Goal: Task Accomplishment & Management: Manage account settings

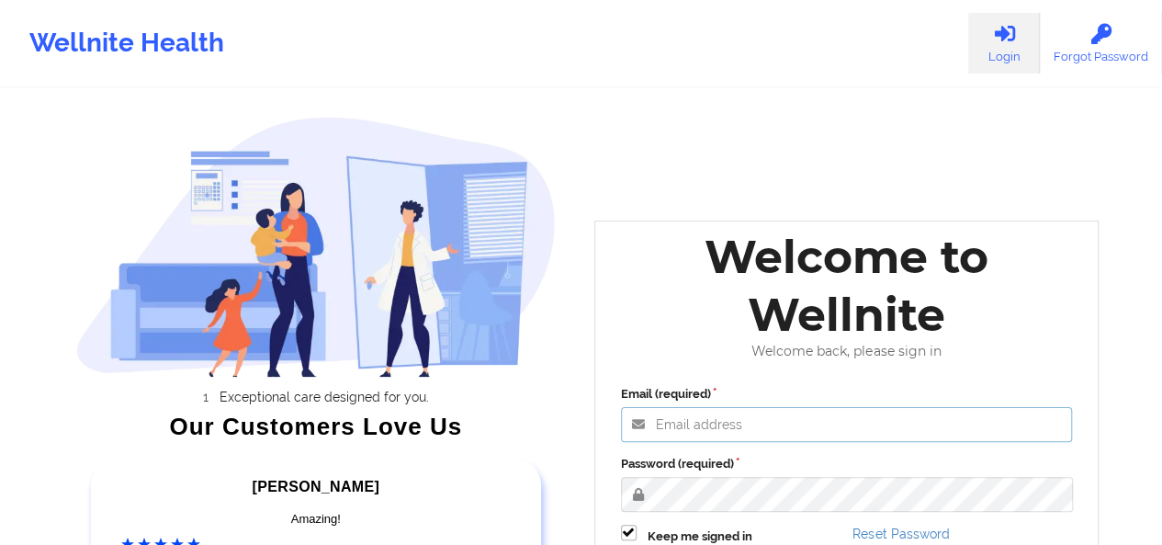
click at [775, 429] on input "Email (required)" at bounding box center [847, 424] width 452 height 35
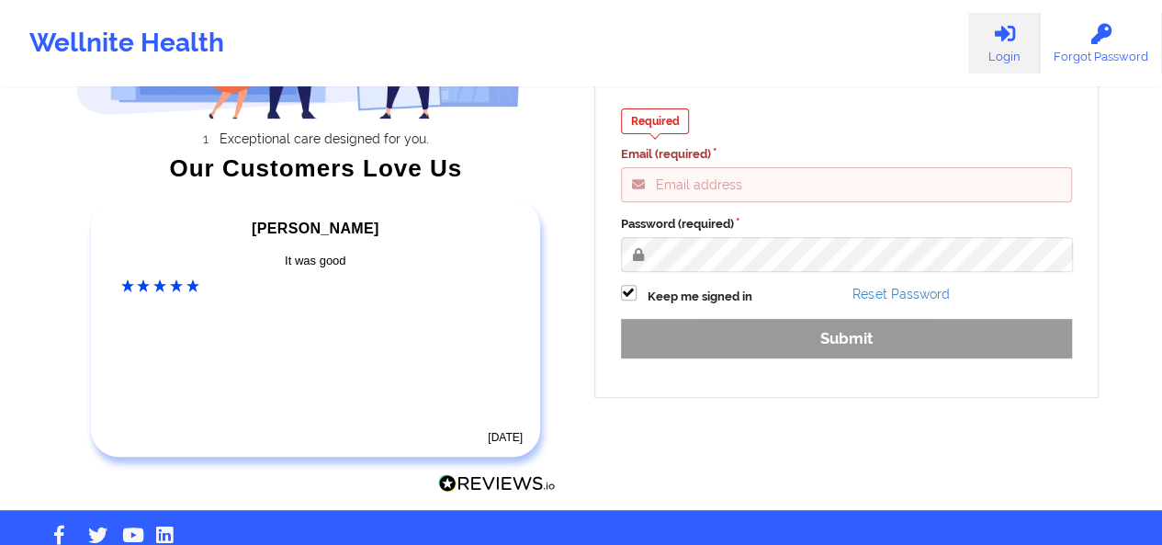
scroll to position [267, 0]
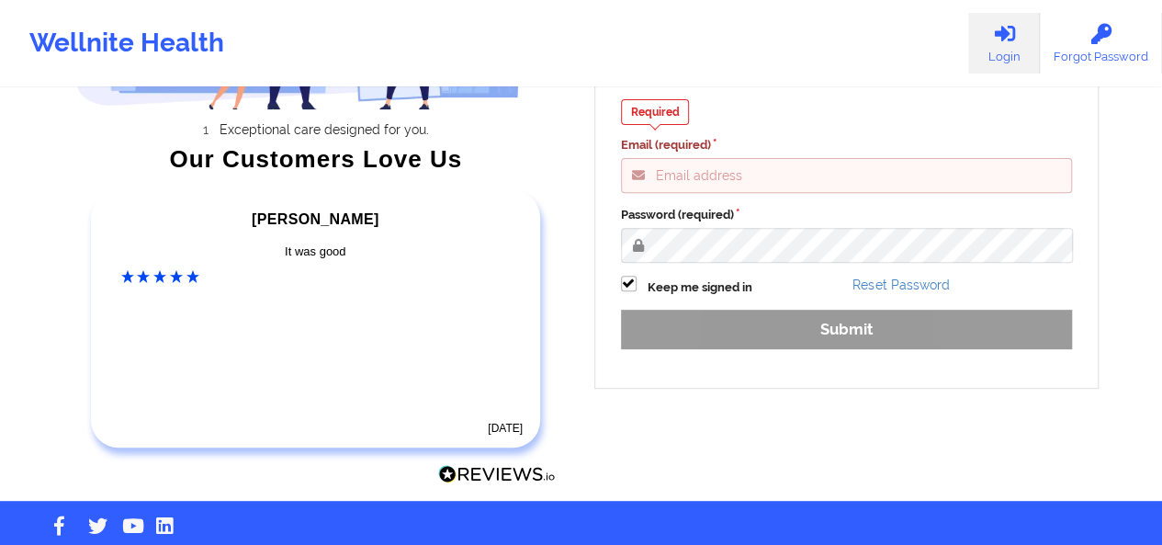
click at [796, 174] on input "Email (required)" at bounding box center [847, 175] width 452 height 35
type input "[PERSON_NAME][EMAIL_ADDRESS][DOMAIN_NAME]"
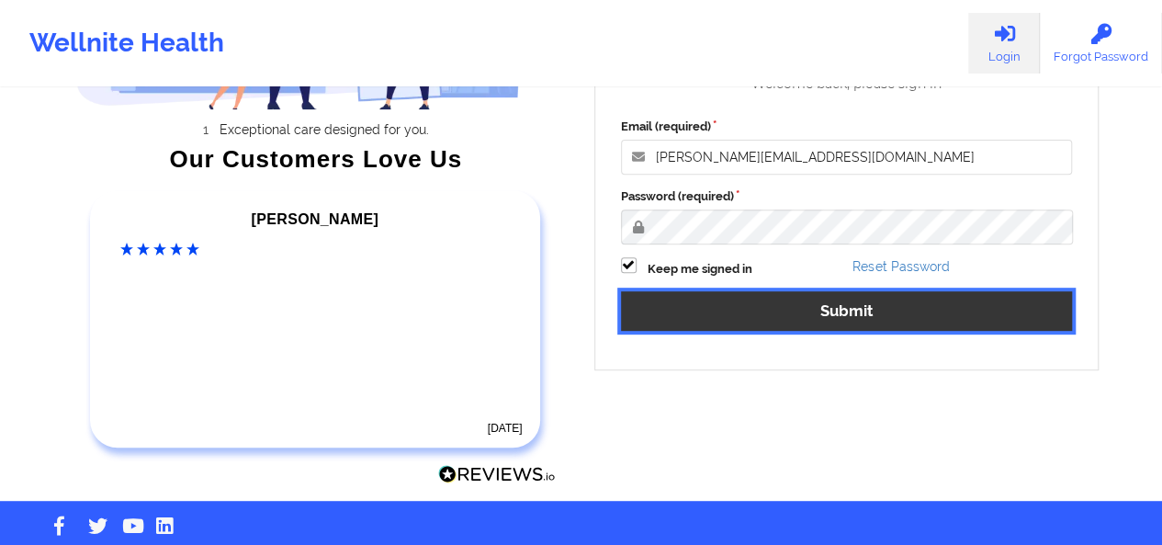
click at [781, 309] on button "Submit" at bounding box center [847, 310] width 452 height 39
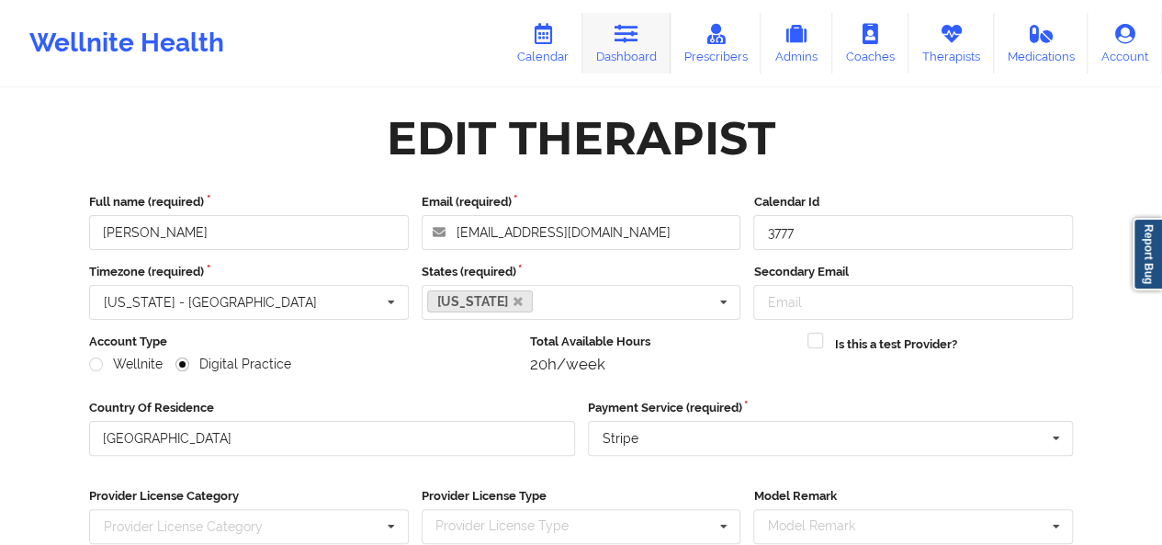
click at [625, 45] on link "Dashboard" at bounding box center [626, 43] width 88 height 61
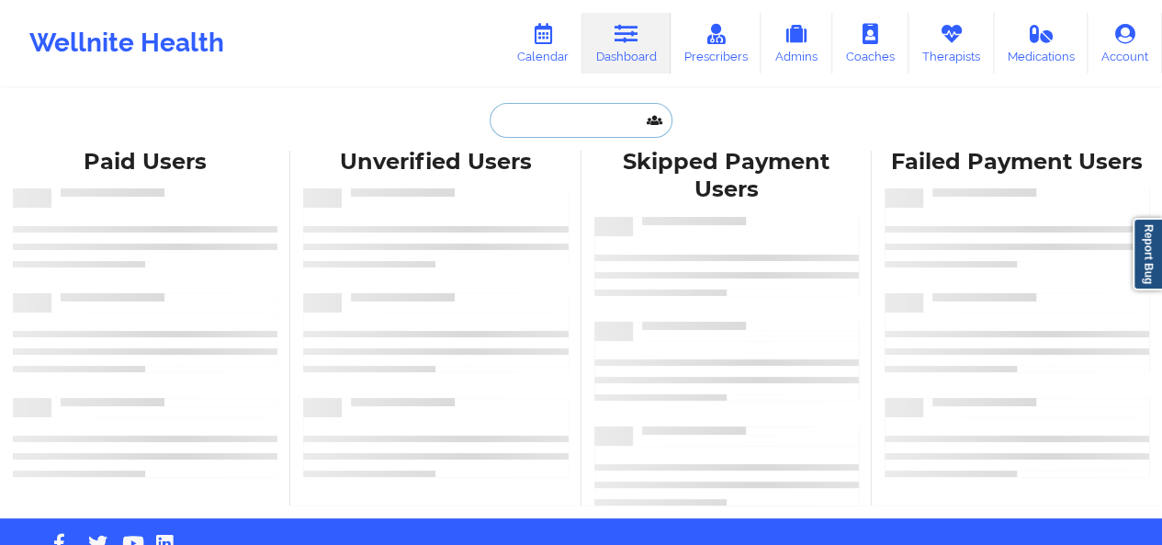
click at [531, 122] on input "text" at bounding box center [580, 120] width 182 height 35
paste input "[EMAIL_ADDRESS][DOMAIN_NAME]"
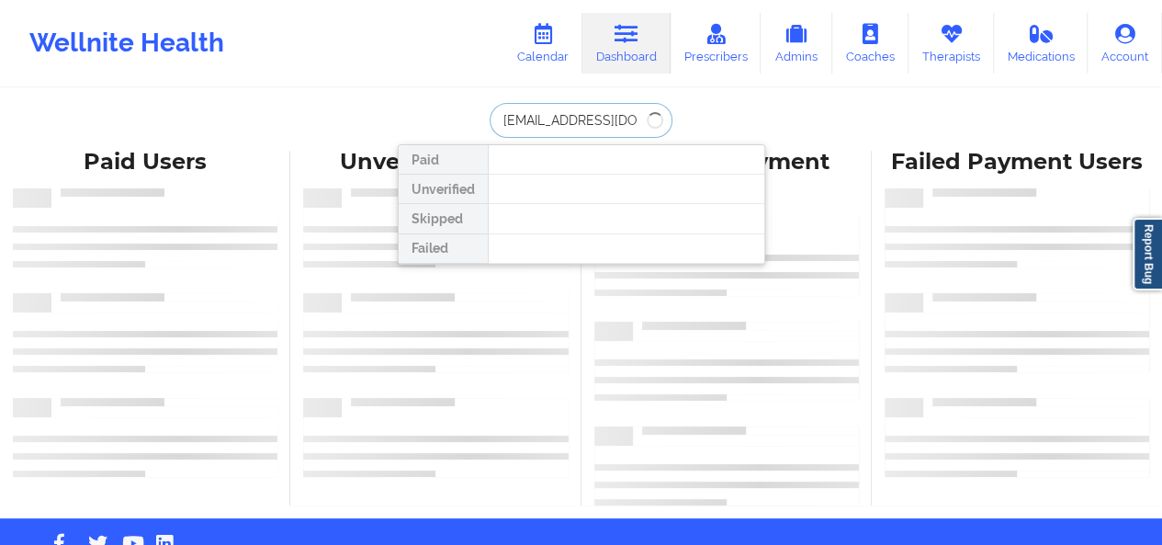
type input "[EMAIL_ADDRESS][DOMAIN_NAME]"
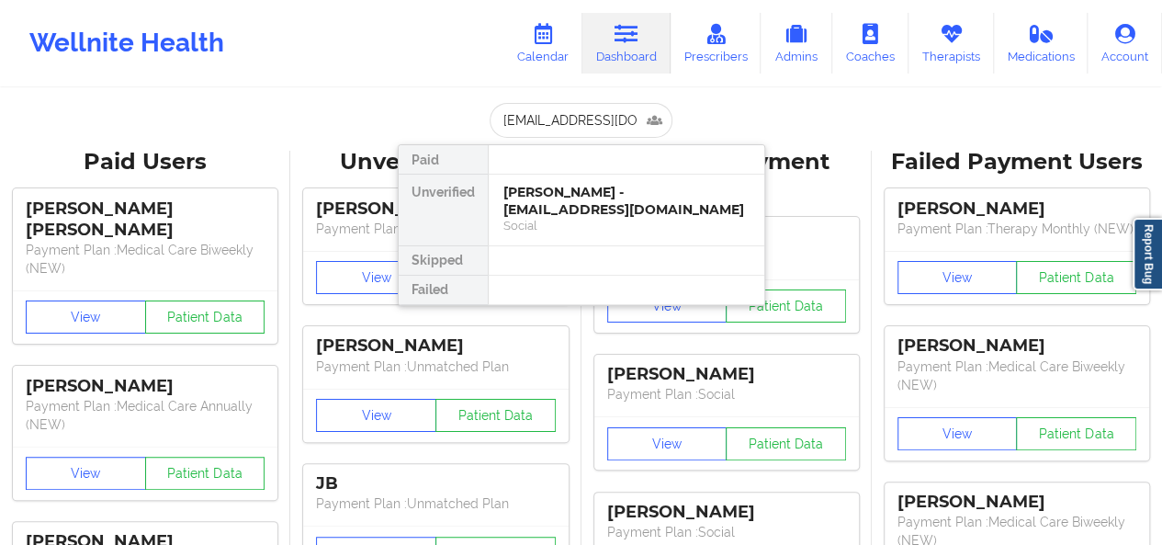
click at [553, 166] on div at bounding box center [626, 159] width 276 height 29
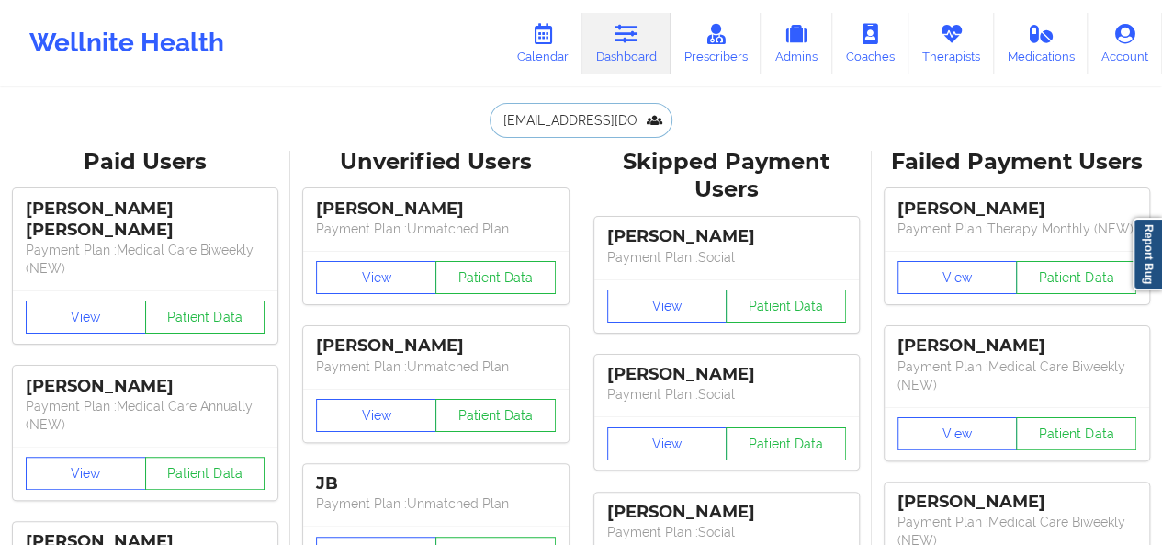
click at [555, 130] on input "[EMAIL_ADDRESS][DOMAIN_NAME]" at bounding box center [580, 120] width 182 height 35
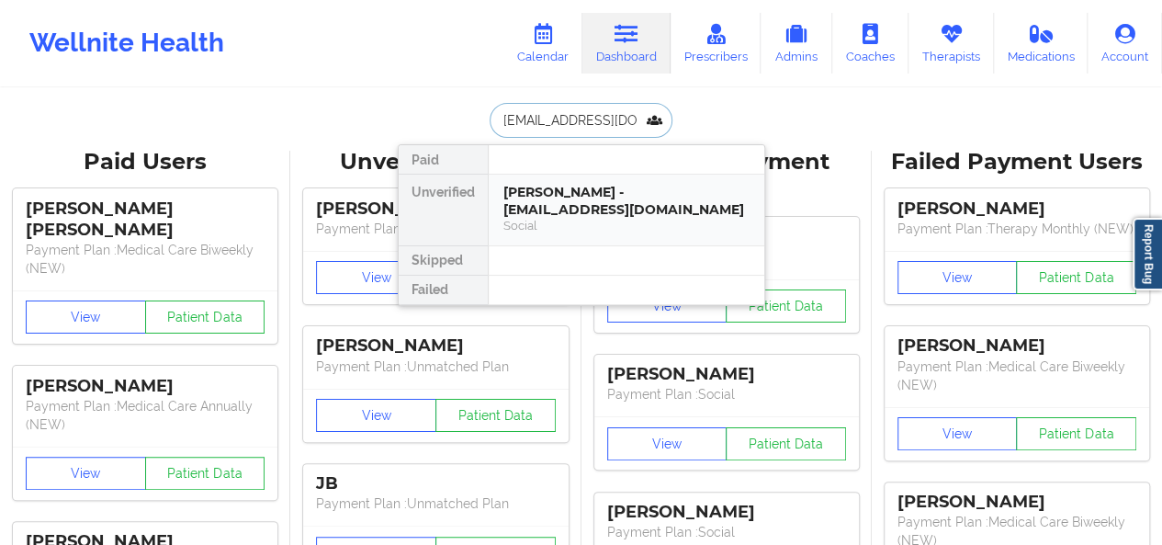
click at [556, 208] on div "[PERSON_NAME] - [EMAIL_ADDRESS][DOMAIN_NAME]" at bounding box center [626, 201] width 246 height 34
